Goal: Task Accomplishment & Management: Complete application form

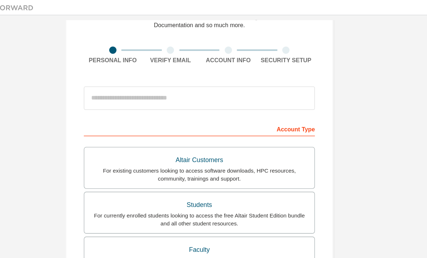
scroll to position [39, 0]
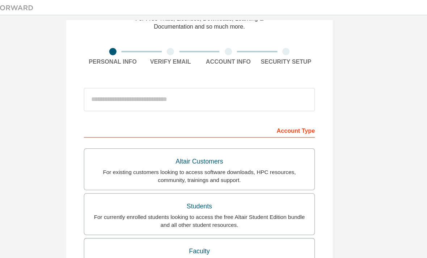
click at [224, 152] on div "Students" at bounding box center [213, 153] width 162 height 10
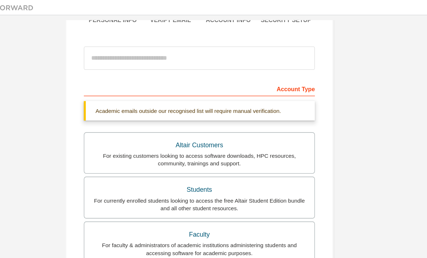
scroll to position [59, 0]
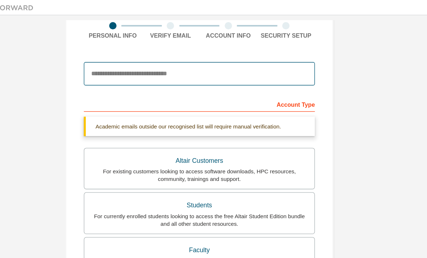
click at [211, 55] on input "email" at bounding box center [214, 54] width 172 height 17
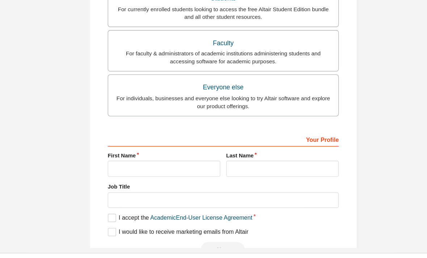
scroll to position [8, 0]
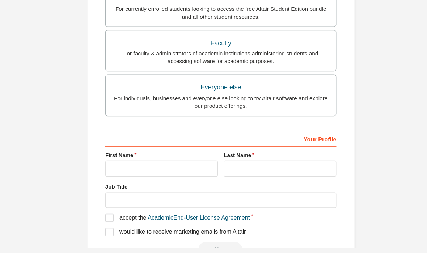
type input "**********"
click at [151, 169] on input "text" at bounding box center [170, 175] width 84 height 12
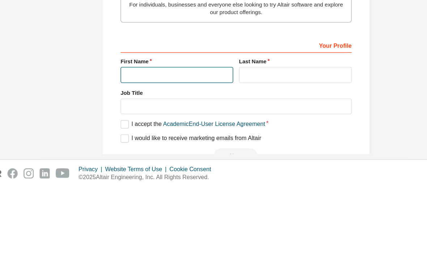
type input "*"
type input "**********"
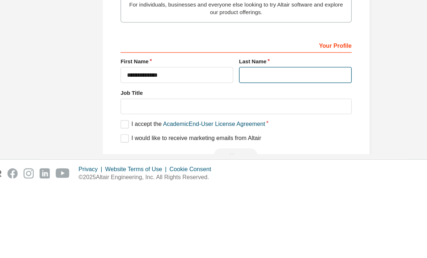
click at [232, 169] on input "text" at bounding box center [258, 175] width 84 height 12
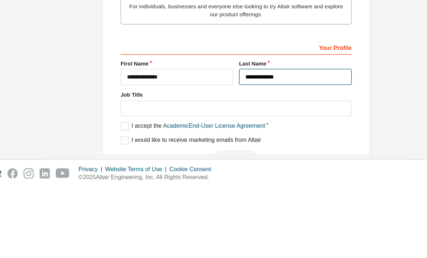
type input "**********"
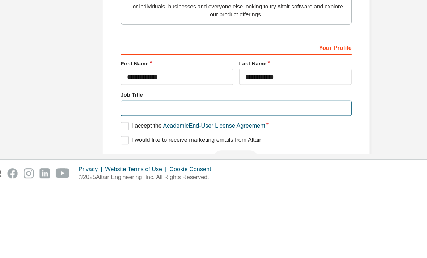
click at [247, 194] on input "text" at bounding box center [214, 200] width 172 height 12
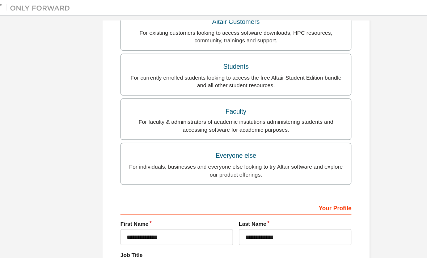
click at [223, 194] on input "text" at bounding box center [214, 200] width 172 height 12
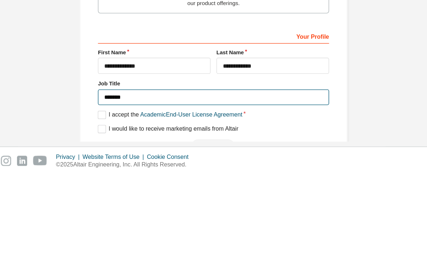
scroll to position [142, 0]
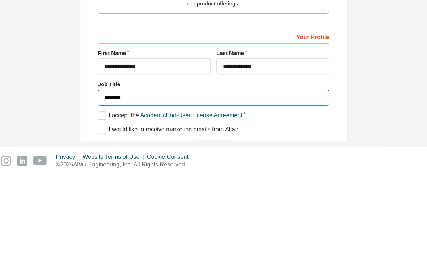
type input "*******"
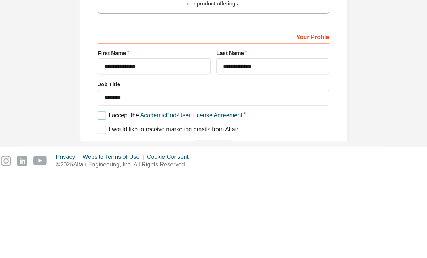
click at [128, 211] on label "I accept the Academic End-User License Agreement" at bounding box center [181, 214] width 107 height 6
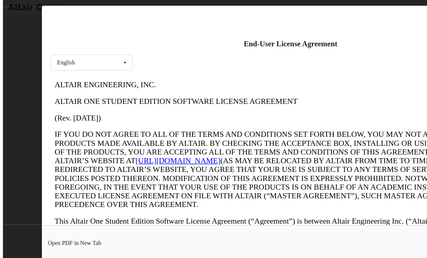
scroll to position [0, 0]
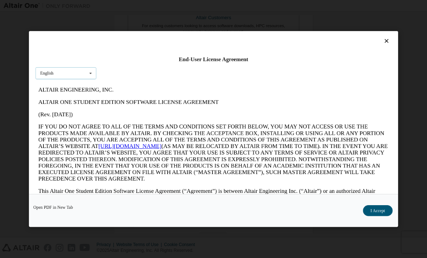
click at [81, 67] on div "English English" at bounding box center [65, 73] width 61 height 12
click at [388, 38] on icon at bounding box center [387, 41] width 8 height 7
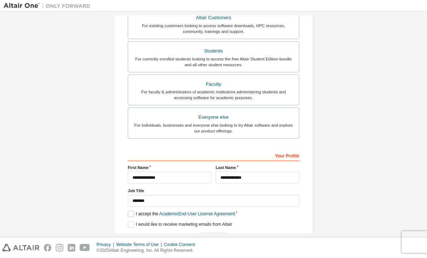
click at [130, 214] on label "I accept the Academic End-User License Agreement" at bounding box center [181, 214] width 107 height 6
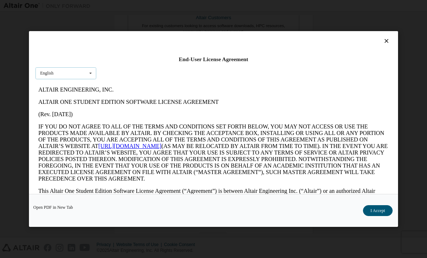
click at [71, 67] on div "English English" at bounding box center [65, 73] width 61 height 12
click at [54, 67] on div "English English" at bounding box center [65, 73] width 61 height 12
click at [381, 216] on button "I Accept" at bounding box center [378, 210] width 30 height 11
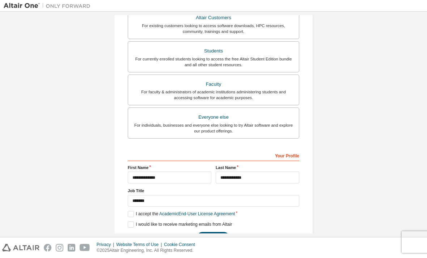
click at [221, 238] on button "Next" at bounding box center [213, 237] width 33 height 11
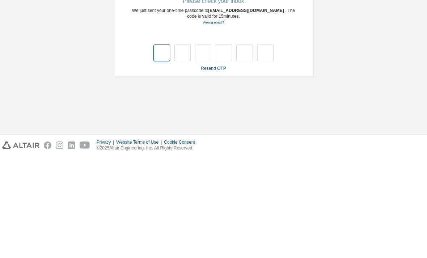
scroll to position [23, 0]
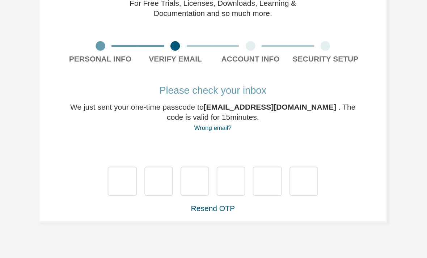
click at [201, 168] on link "Resend OTP" at bounding box center [213, 170] width 25 height 5
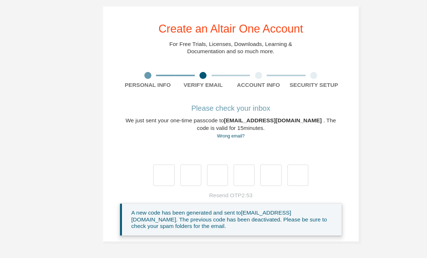
scroll to position [0, 0]
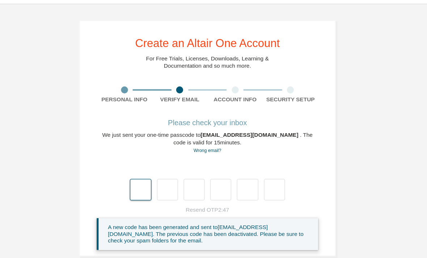
click at [153, 147] on input "text" at bounding box center [161, 155] width 16 height 17
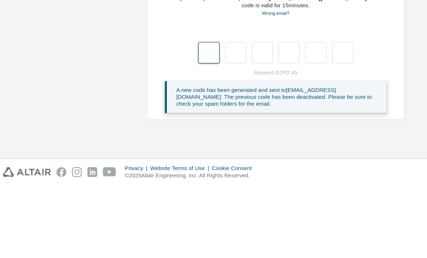
type input "*"
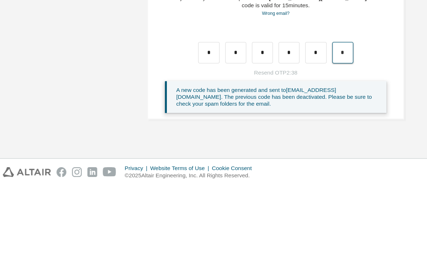
type input "*"
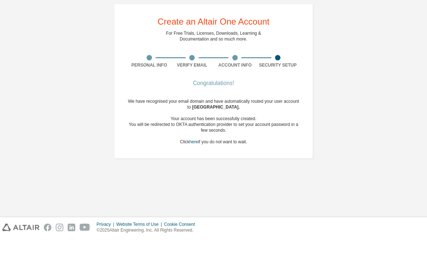
scroll to position [23, 0]
